Goal: Obtain resource: Obtain resource

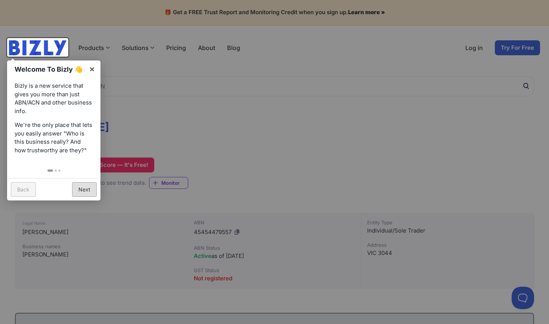
click at [84, 183] on link "Next" at bounding box center [84, 189] width 25 height 15
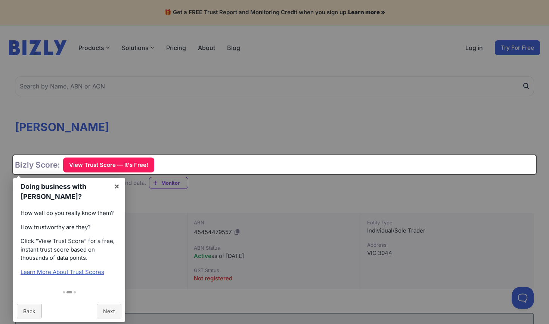
click at [266, 110] on div at bounding box center [274, 162] width 549 height 324
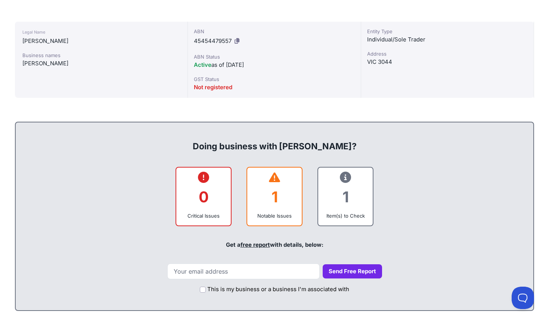
scroll to position [199, 0]
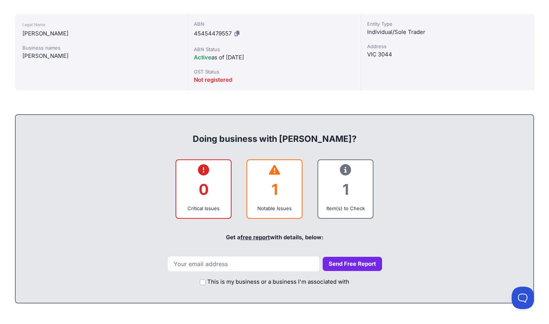
click at [275, 170] on icon at bounding box center [274, 170] width 11 height 0
click at [274, 170] on icon at bounding box center [274, 170] width 11 height 0
click at [274, 192] on div "1" at bounding box center [274, 189] width 43 height 30
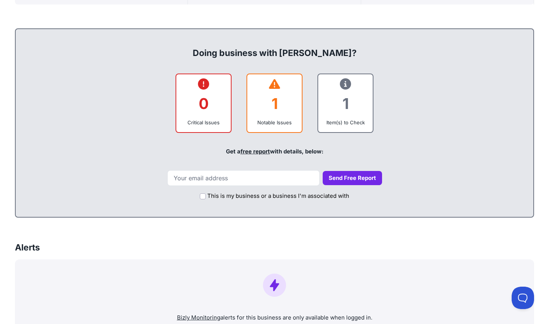
scroll to position [286, 0]
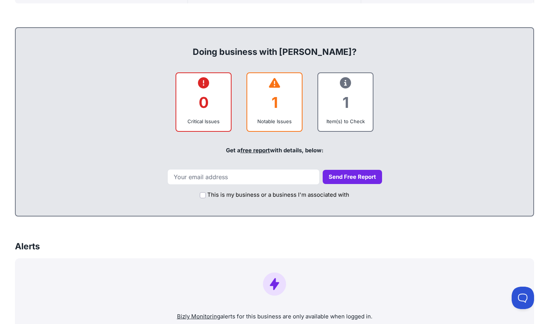
click at [256, 149] on link "free report" at bounding box center [254, 150] width 29 height 7
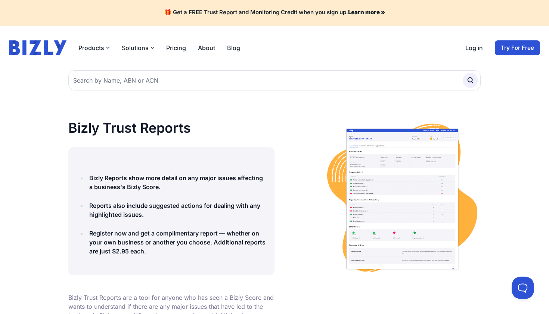
click at [373, 169] on img at bounding box center [402, 198] width 157 height 157
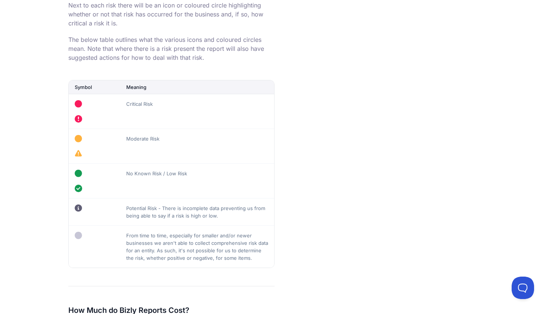
scroll to position [892, 0]
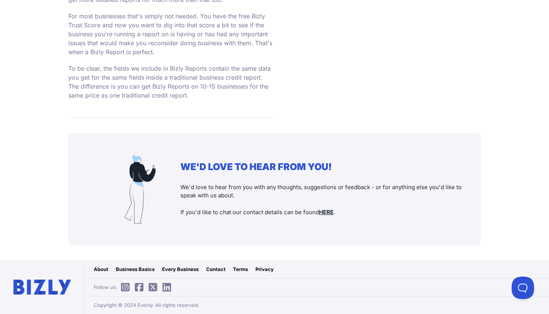
scroll to position [1404, 0]
